Goal: Task Accomplishment & Management: Manage account settings

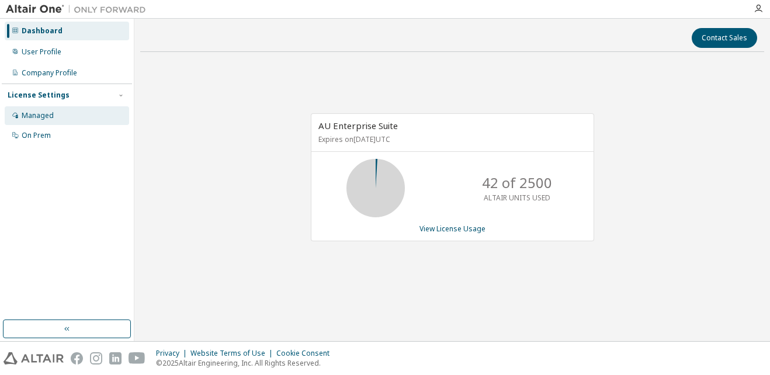
click at [26, 116] on div "Managed" at bounding box center [38, 115] width 32 height 9
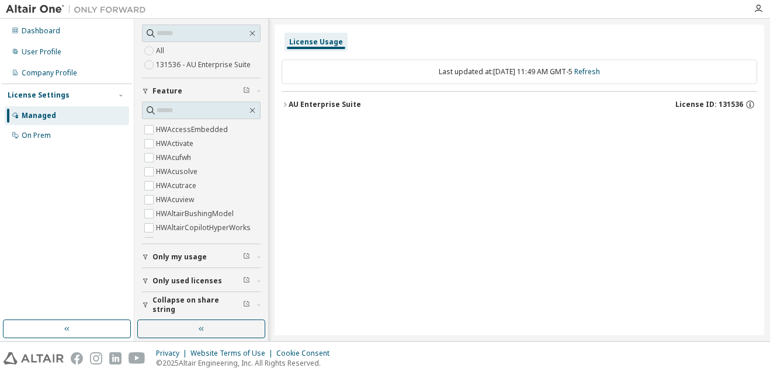
scroll to position [117, 0]
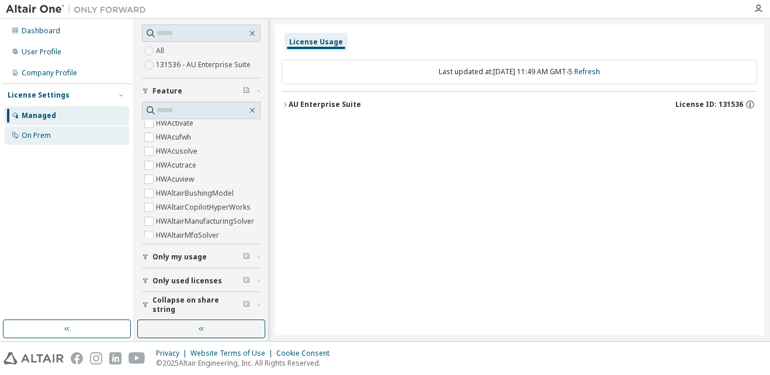
click at [47, 140] on div "On Prem" at bounding box center [67, 135] width 124 height 19
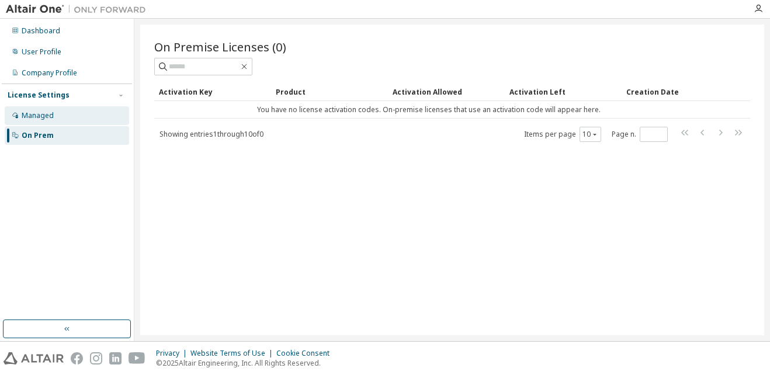
click at [46, 114] on div "Managed" at bounding box center [38, 115] width 32 height 9
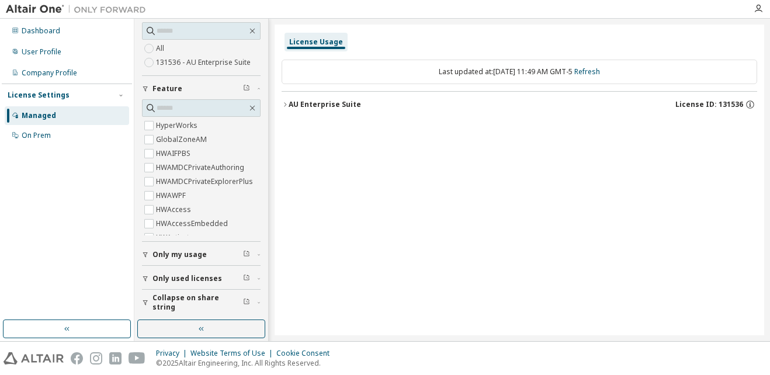
scroll to position [61, 0]
click at [168, 256] on span "Only my usage" at bounding box center [179, 253] width 54 height 9
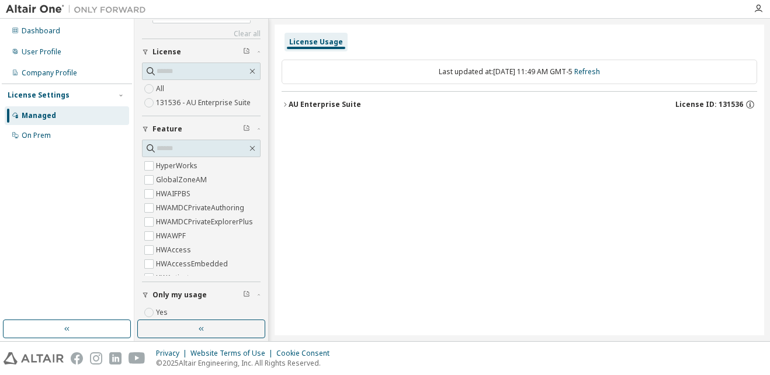
scroll to position [0, 0]
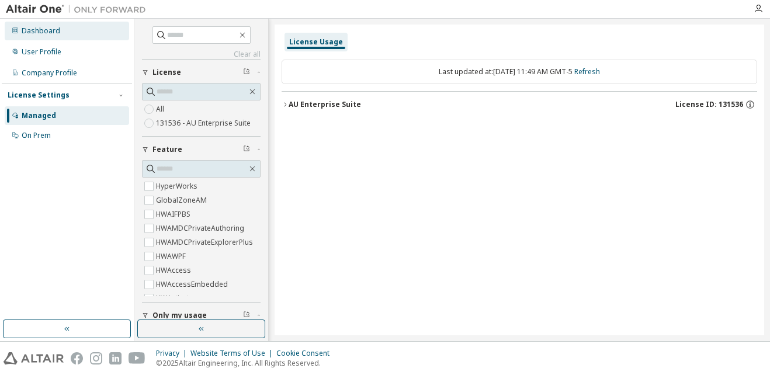
click at [32, 30] on div "Dashboard" at bounding box center [41, 30] width 39 height 9
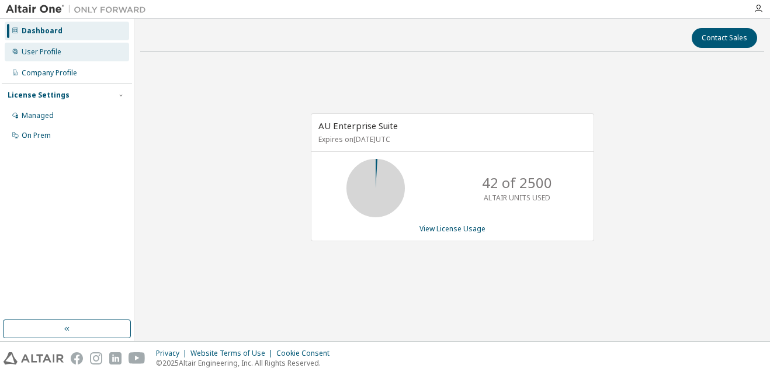
click at [31, 50] on div "User Profile" at bounding box center [42, 51] width 40 height 9
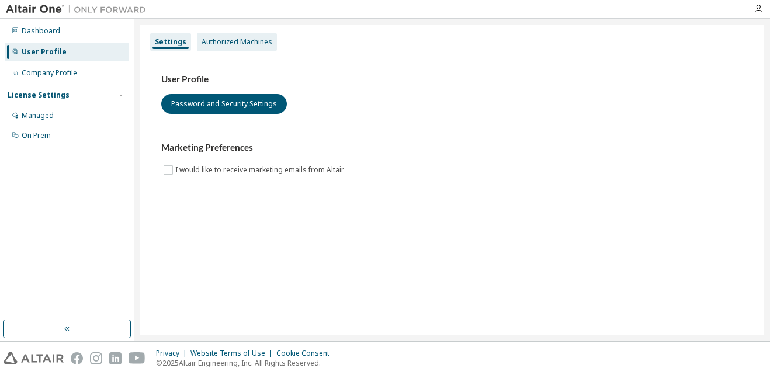
click at [235, 47] on div "Authorized Machines" at bounding box center [237, 42] width 80 height 19
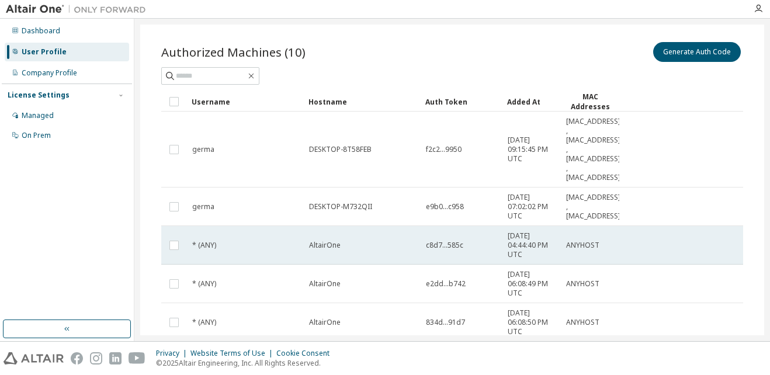
scroll to position [23, 0]
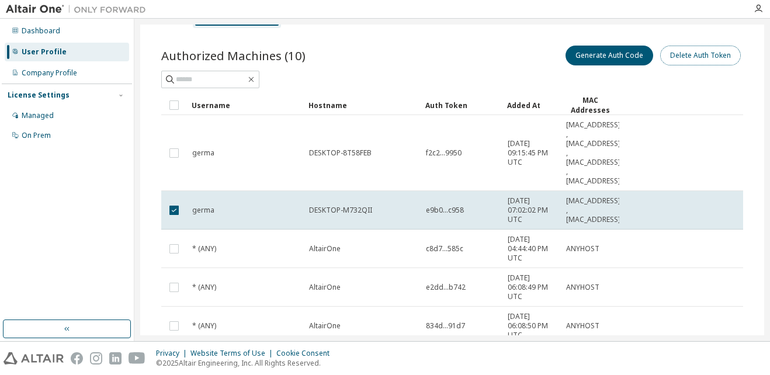
click at [690, 64] on button "Delete Auth Token" at bounding box center [700, 56] width 81 height 20
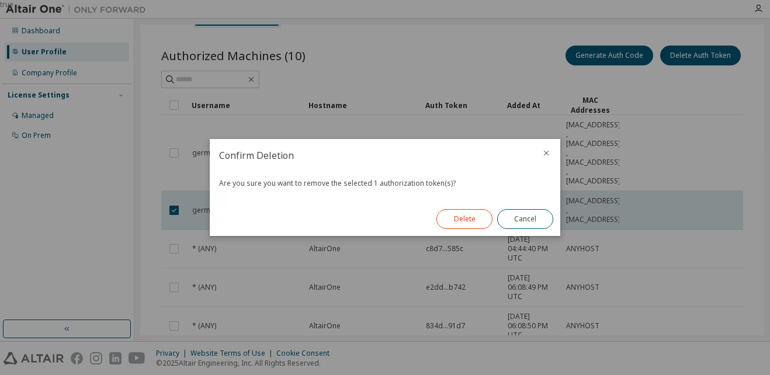
click at [446, 213] on button "Delete" at bounding box center [464, 219] width 56 height 20
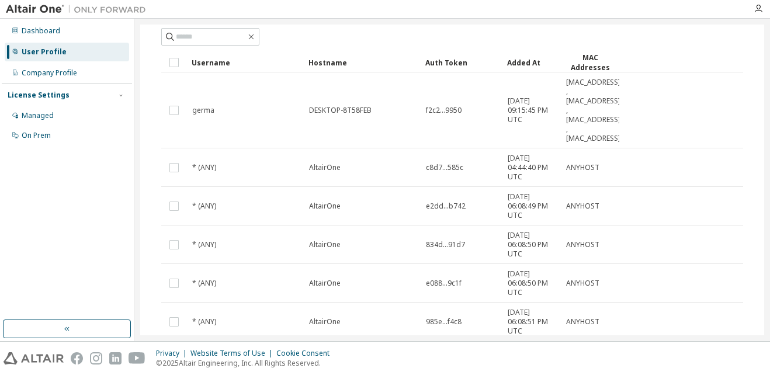
scroll to position [0, 0]
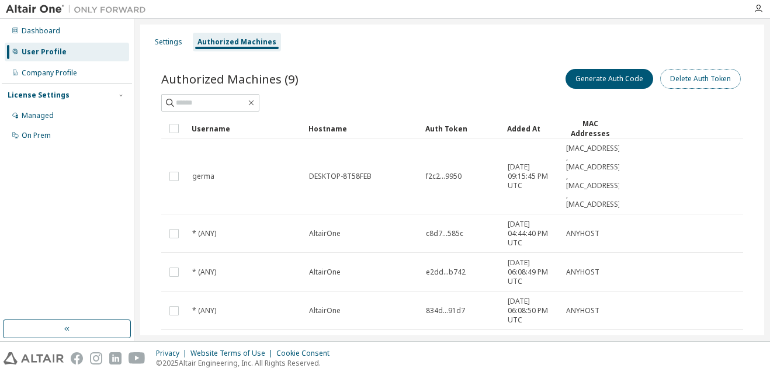
click at [699, 85] on button "Delete Auth Token" at bounding box center [700, 79] width 81 height 20
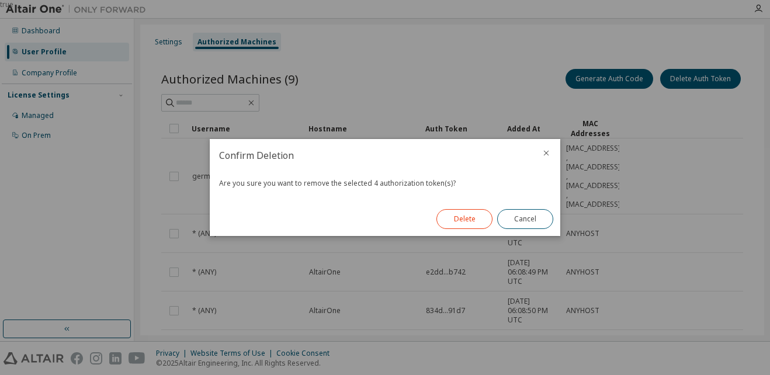
click at [456, 225] on button "Delete" at bounding box center [464, 219] width 56 height 20
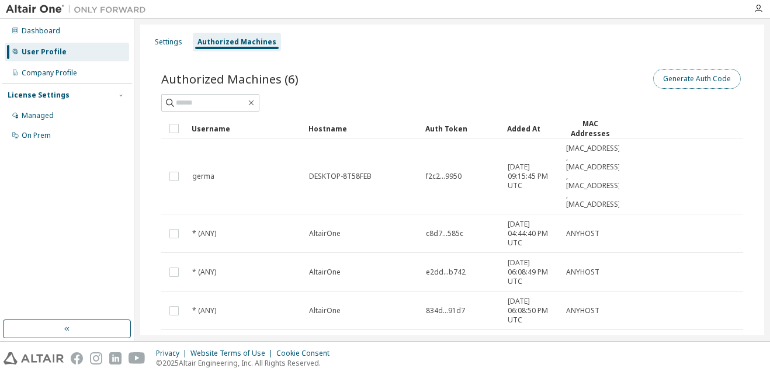
click at [691, 82] on button "Generate Auth Code" at bounding box center [697, 79] width 88 height 20
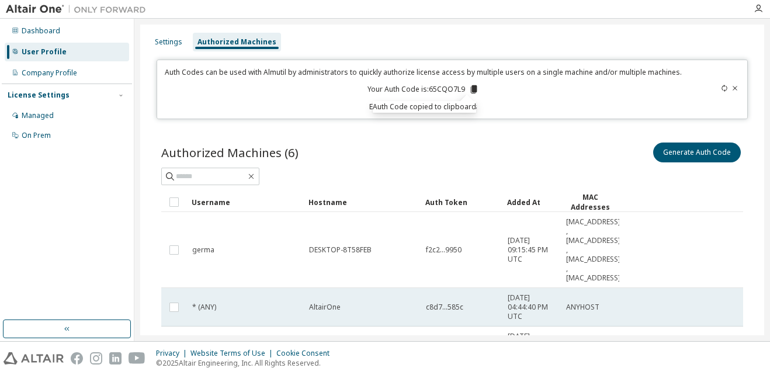
click at [711, 289] on tr "* (ANY) AltairOne c8d7...585c 2022-05-03 04:44:40 PM UTC ANYHOST" at bounding box center [452, 307] width 582 height 39
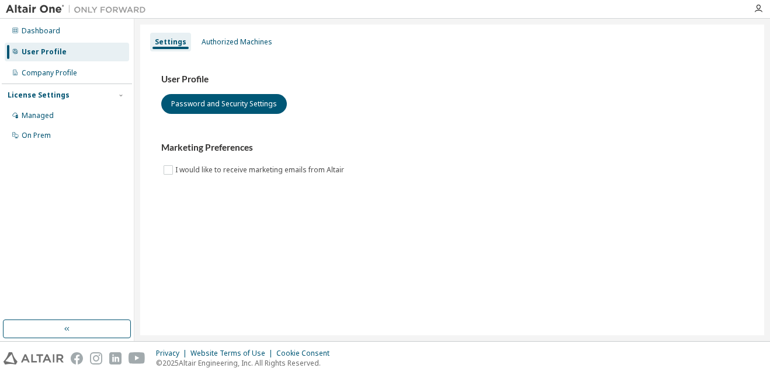
click at [263, 32] on div "Settings Authorized Machines" at bounding box center [452, 42] width 610 height 21
click at [262, 44] on div "Authorized Machines" at bounding box center [236, 41] width 71 height 9
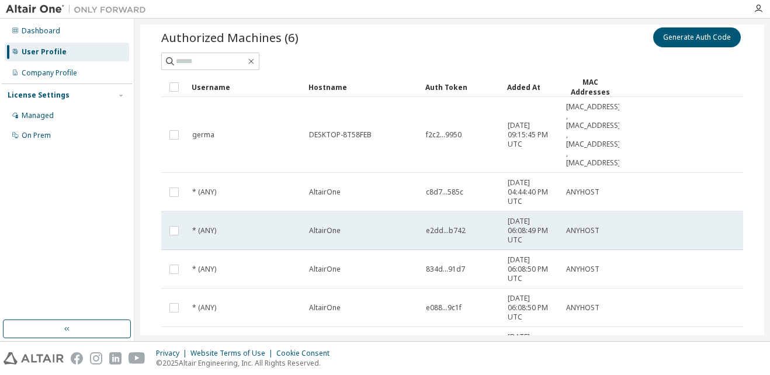
scroll to position [133, 0]
